Goal: Task Accomplishment & Management: Manage account settings

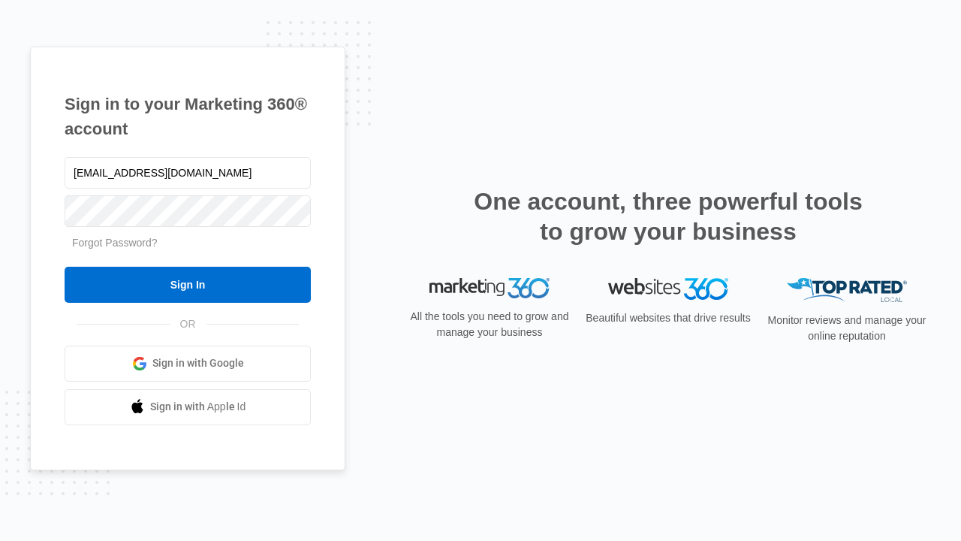
type input "dankie614@gmail.com"
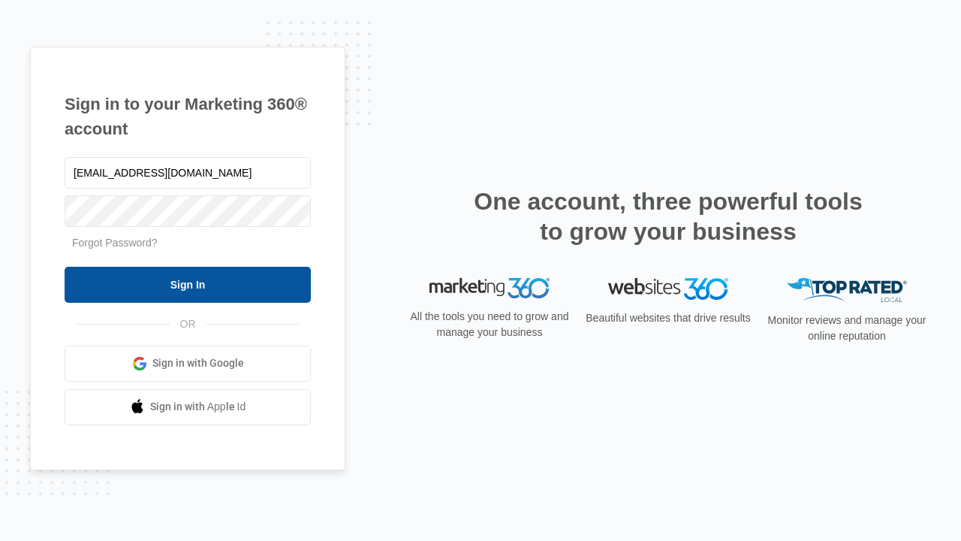
click at [188, 284] on input "Sign In" at bounding box center [188, 285] width 246 height 36
